Goal: Check status: Check status

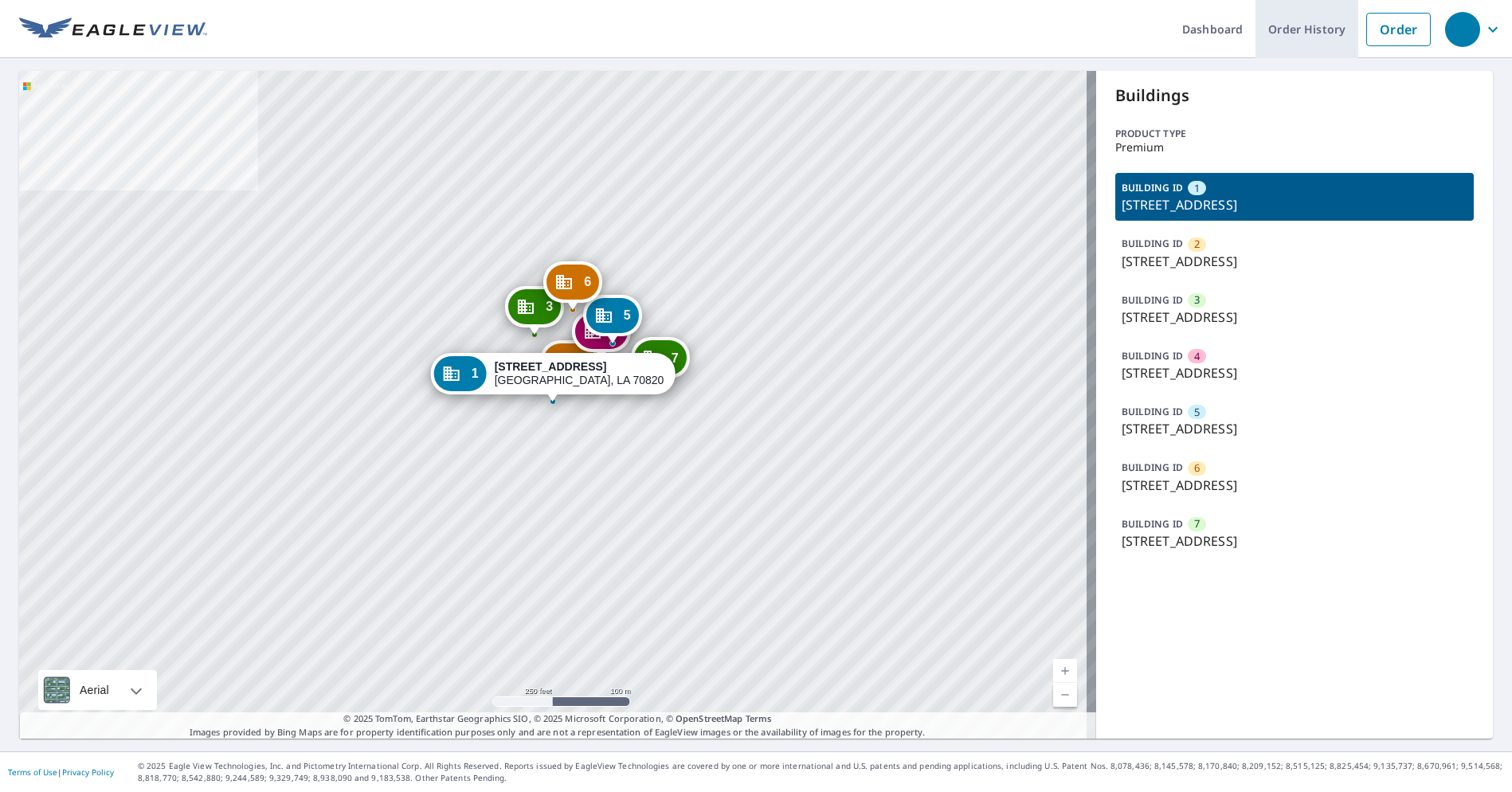
click at [1299, 50] on link "Order History" at bounding box center [1307, 28] width 103 height 58
click at [1159, 379] on p "[STREET_ADDRESS]" at bounding box center [1295, 373] width 347 height 19
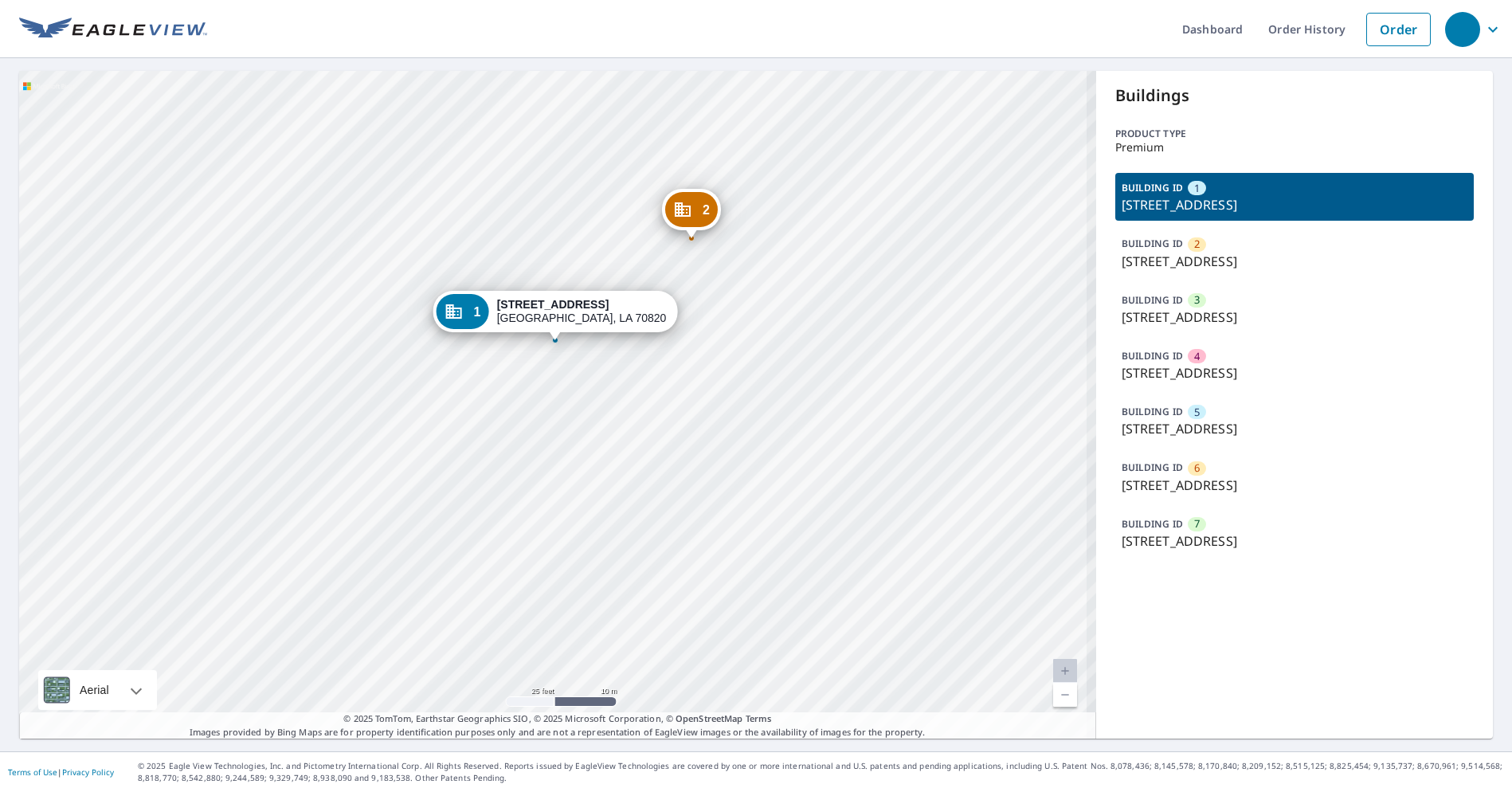
drag, startPoint x: 502, startPoint y: 385, endPoint x: 660, endPoint y: 438, distance: 166.7
click at [660, 438] on div "[GEOGRAPHIC_DATA][STREET_ADDRESS] 3 550 [STREET_ADDRESS] 4 550 [STREET_ADDRESS]…" at bounding box center [557, 405] width 1076 height 668
